Goal: Check status: Check status

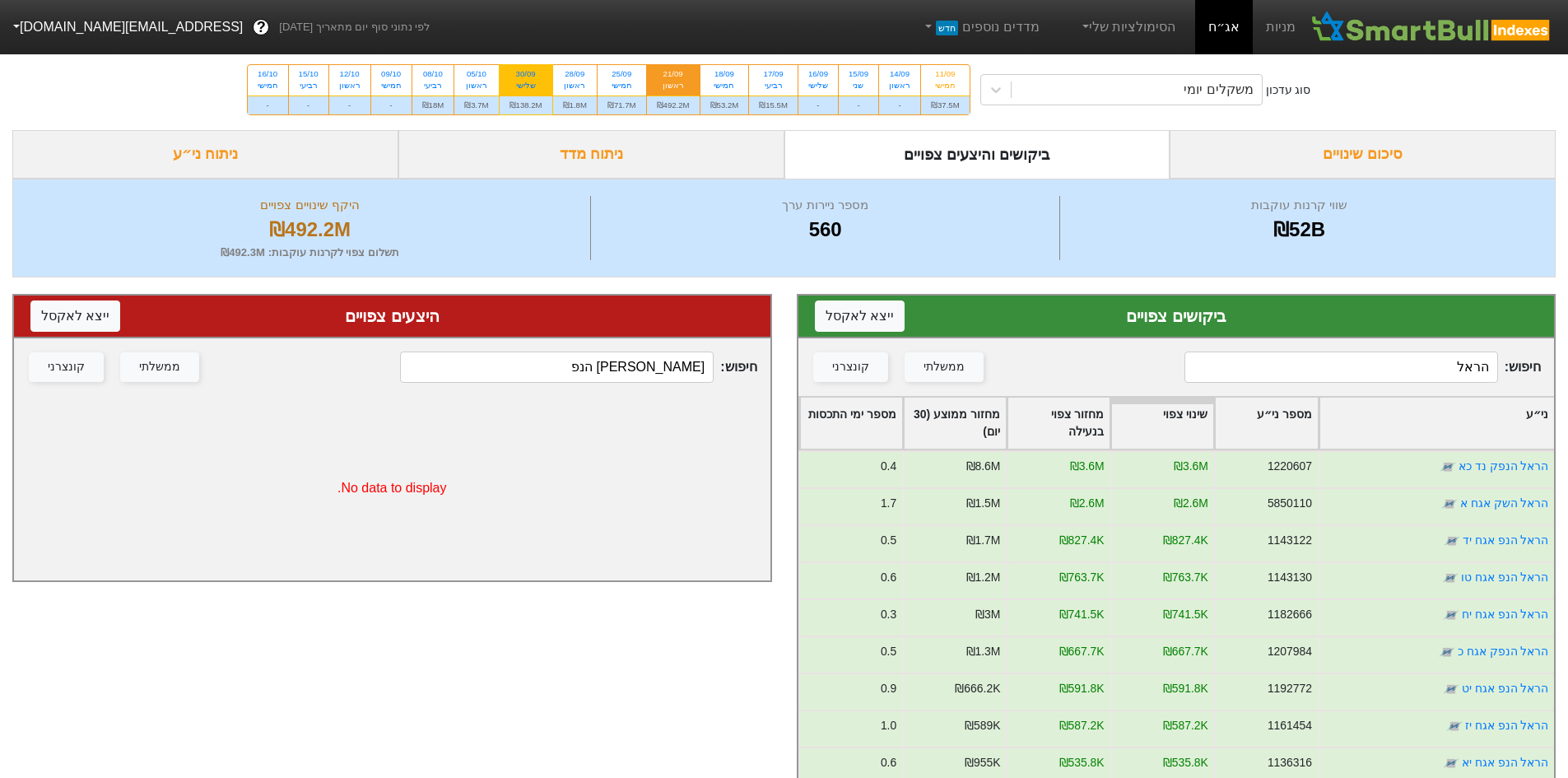
click at [527, 75] on div "30/09" at bounding box center [526, 73] width 33 height 11
click at [526, 75] on input "30/09 שלישי ₪138.2M" at bounding box center [520, 71] width 10 height 10
radio input "true"
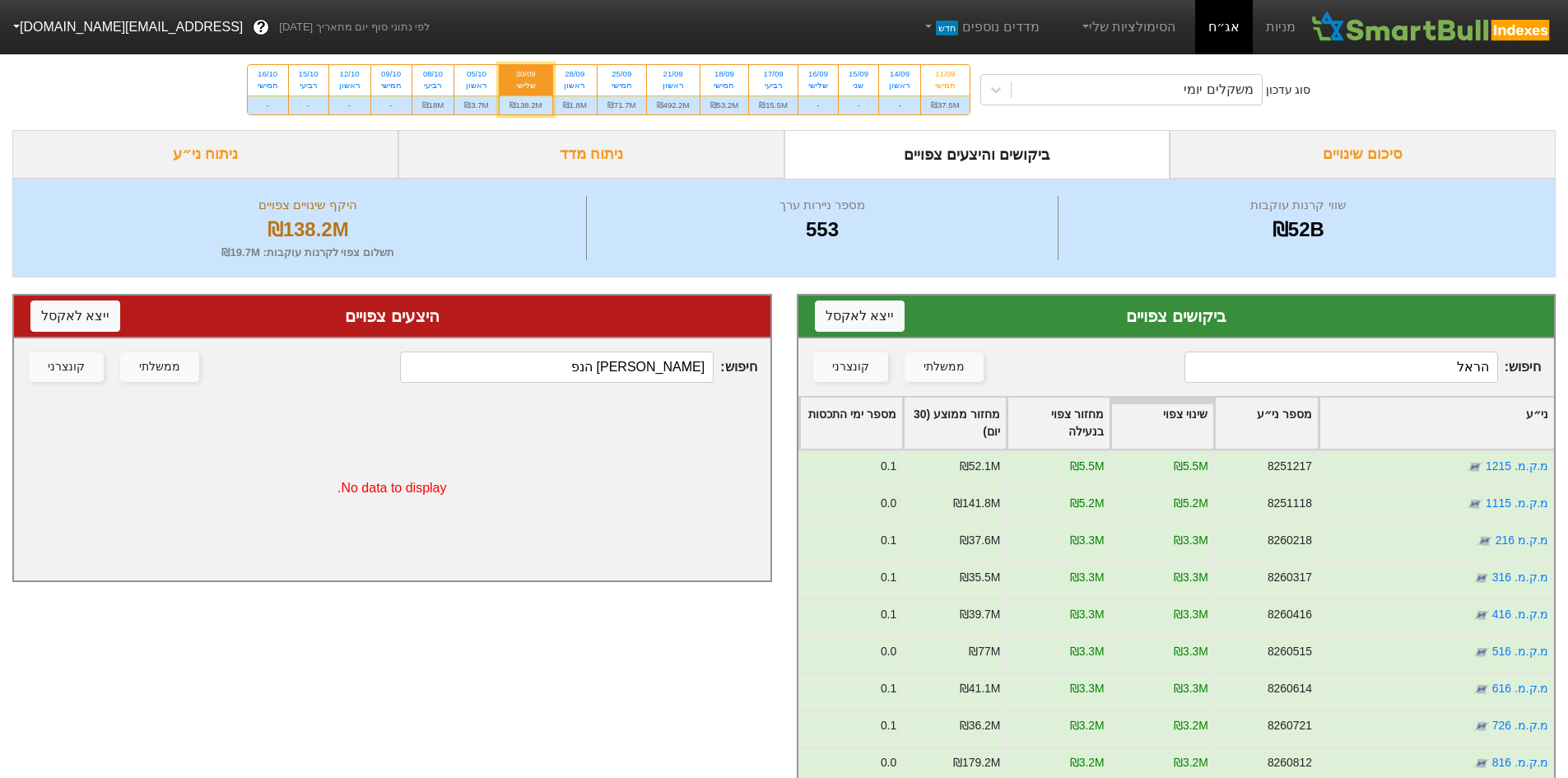
click at [1326, 374] on input "הראל" at bounding box center [1341, 367] width 313 height 31
click at [862, 379] on button "קונצרני" at bounding box center [850, 367] width 75 height 29
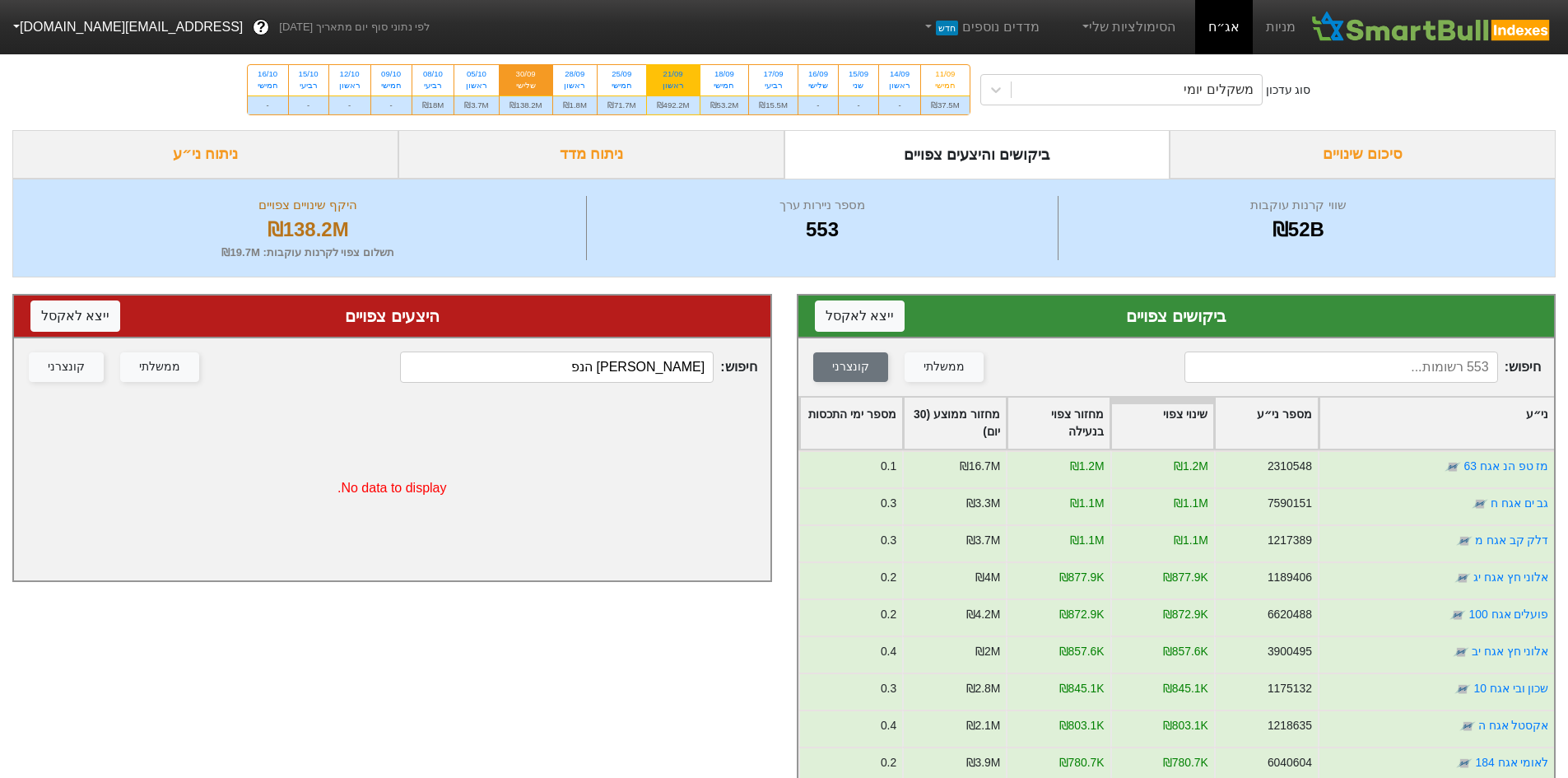
click at [684, 90] on div "ראשון" at bounding box center [673, 85] width 33 height 11
click at [673, 76] on input "21/09 ראשון ₪492.2M" at bounding box center [667, 71] width 10 height 10
radio input "true"
